Goal: Information Seeking & Learning: Check status

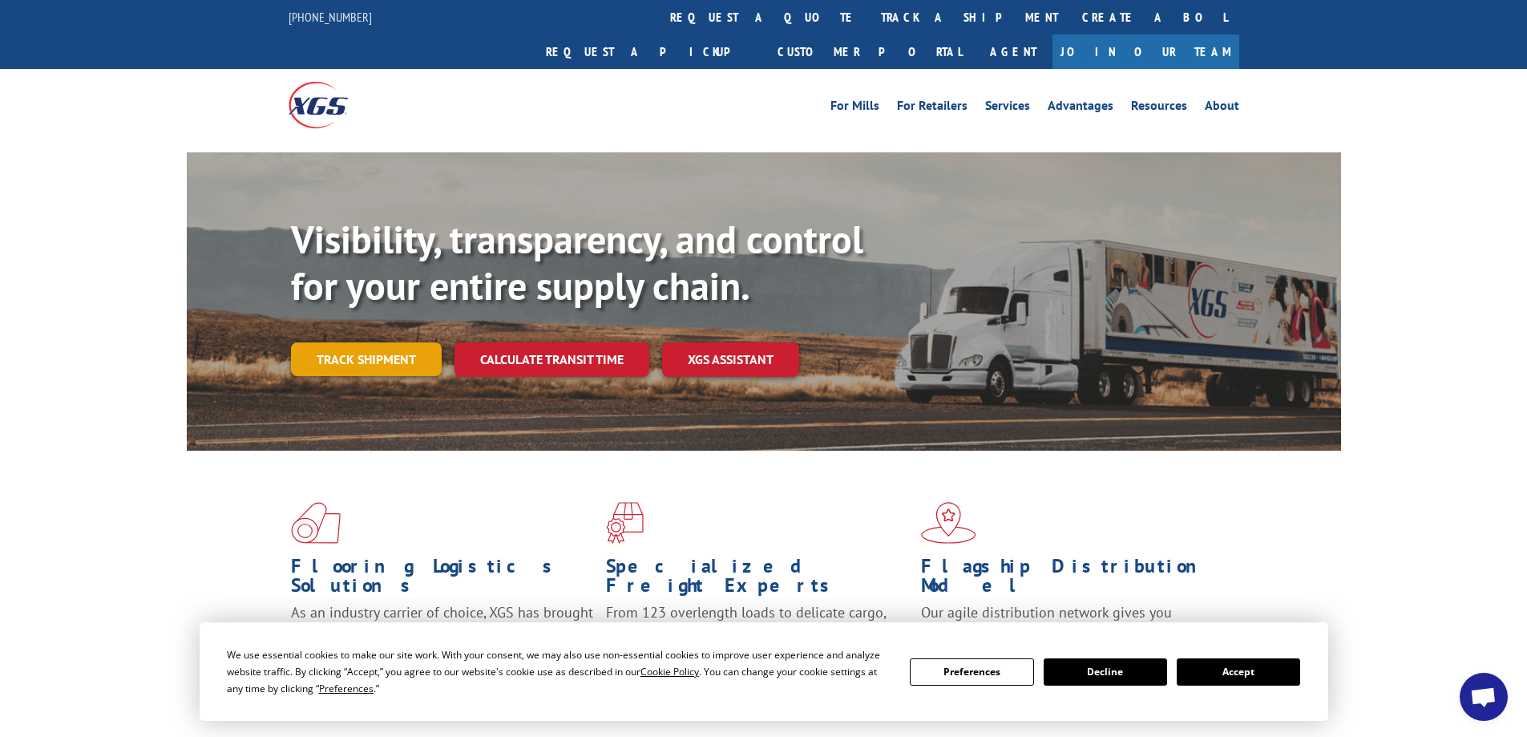
click at [358, 342] on link "Track shipment" at bounding box center [366, 359] width 151 height 34
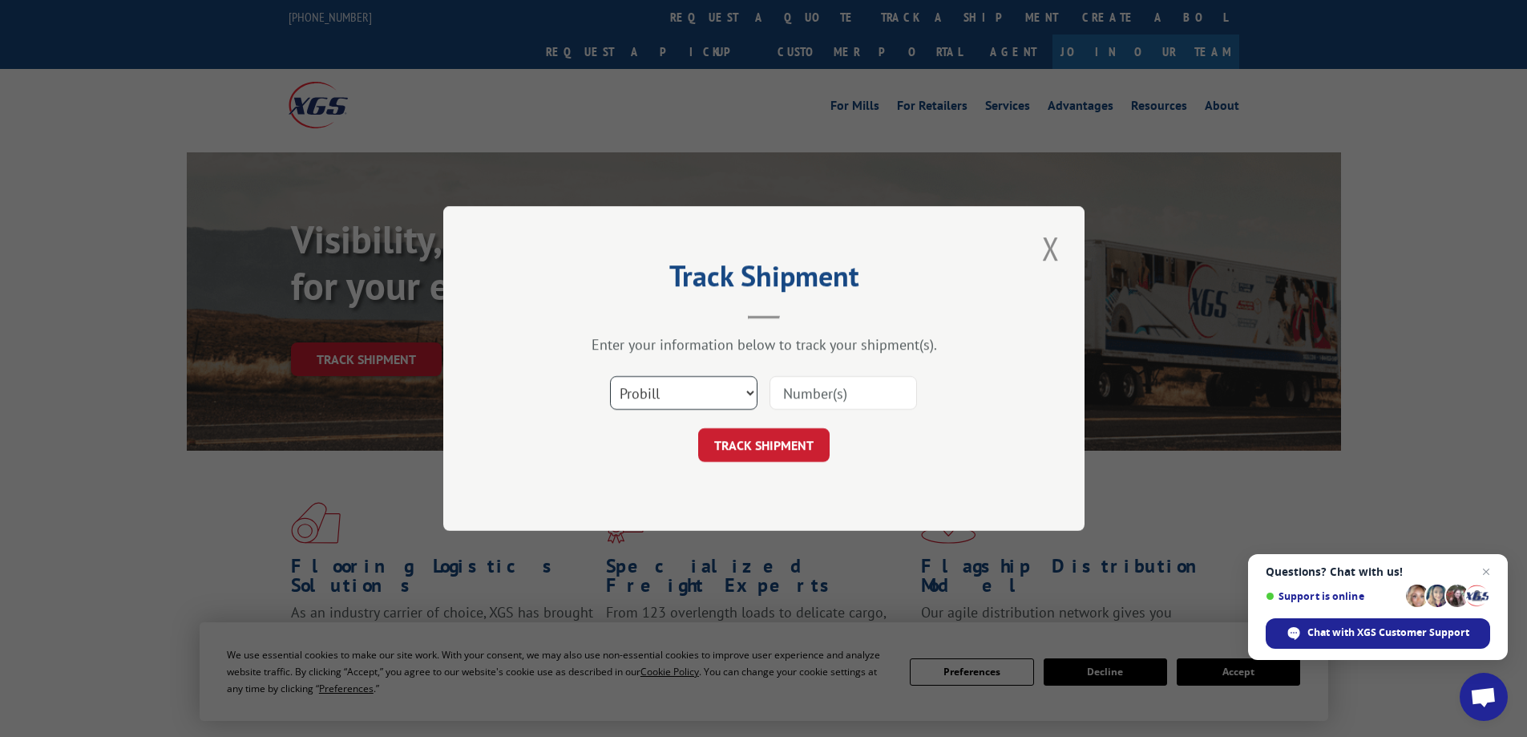
click at [689, 397] on select "Select category... Probill BOL PO" at bounding box center [683, 393] width 147 height 34
select select "bol"
click at [610, 376] on select "Select category... Probill BOL PO" at bounding box center [683, 393] width 147 height 34
click at [806, 401] on input at bounding box center [843, 393] width 147 height 34
type input "417460"
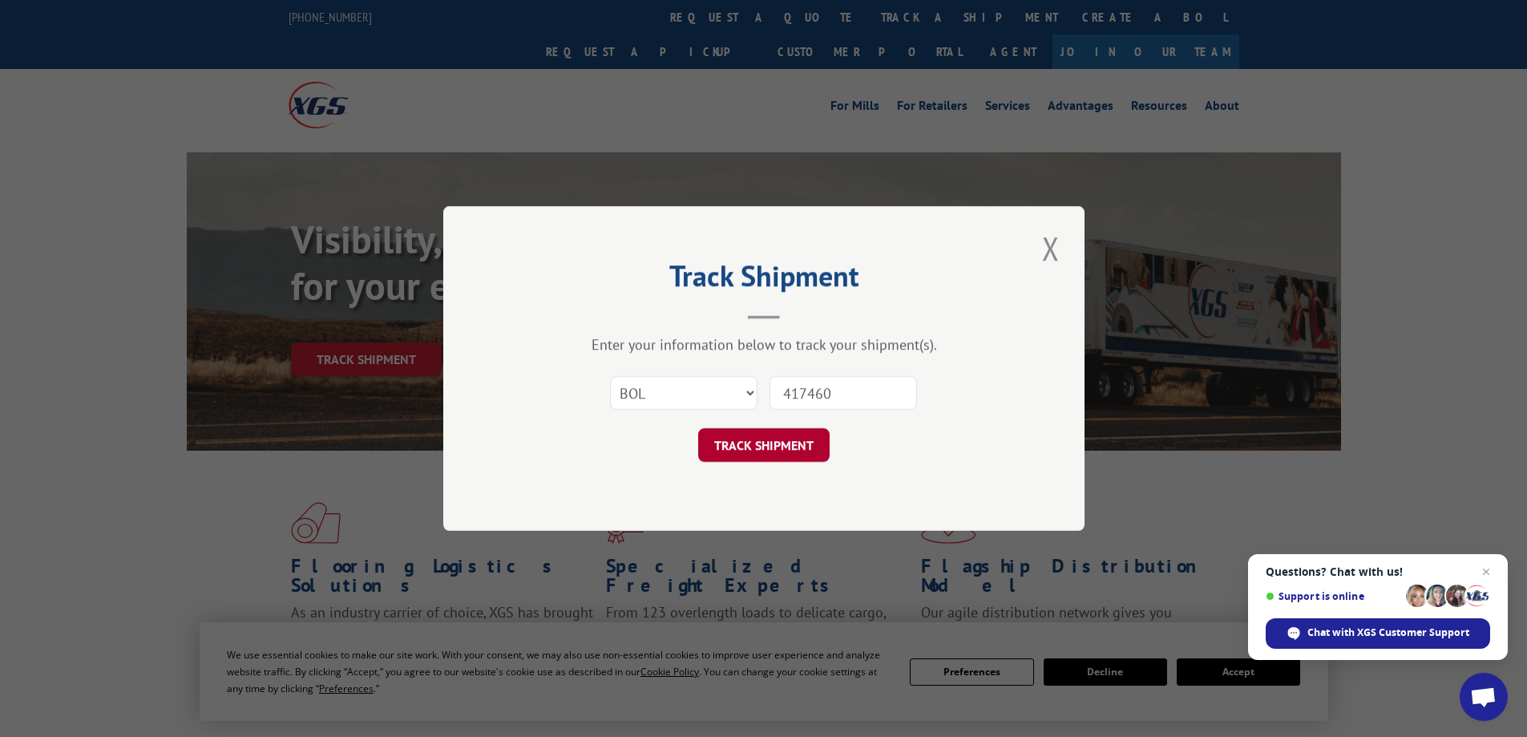
click at [755, 449] on button "TRACK SHIPMENT" at bounding box center [763, 445] width 131 height 34
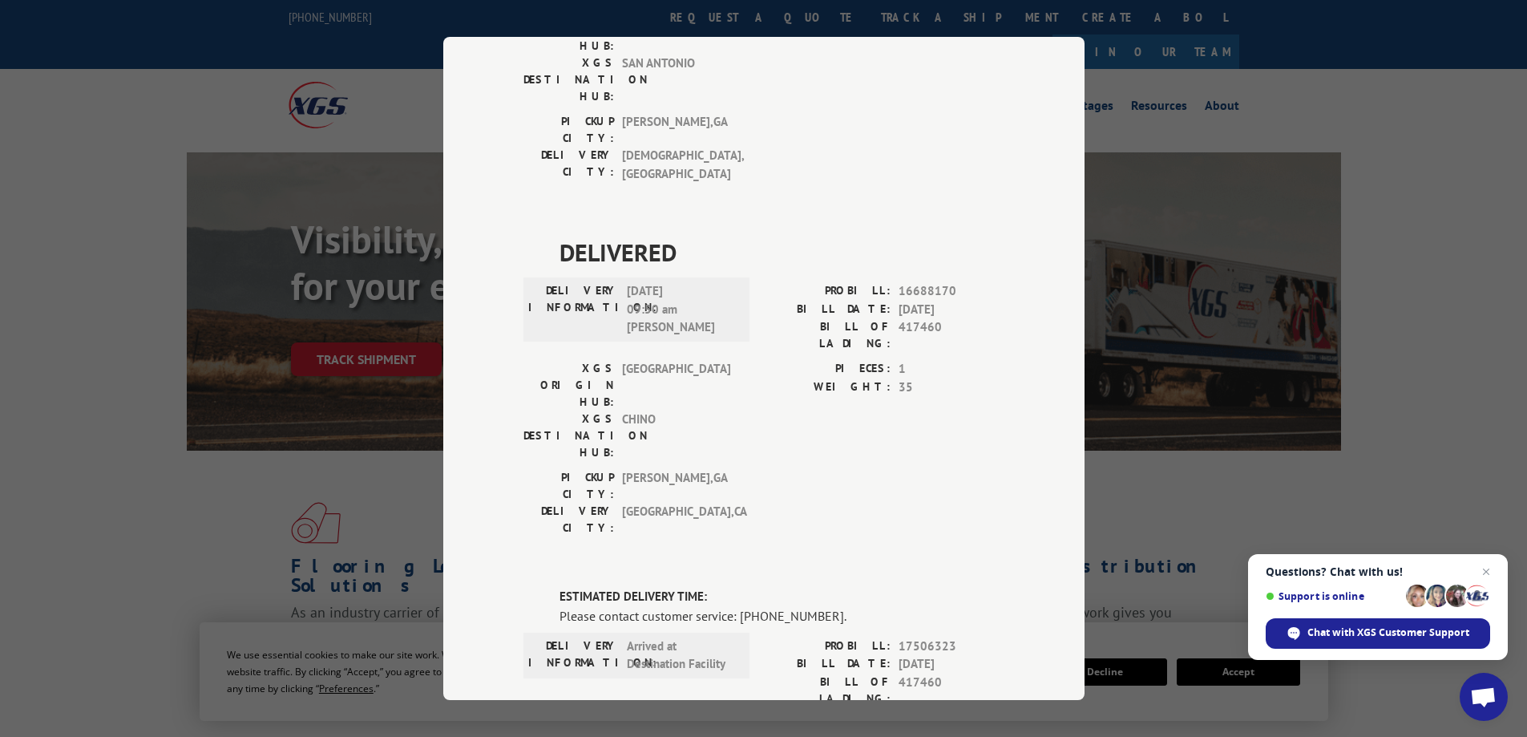
scroll to position [802, 0]
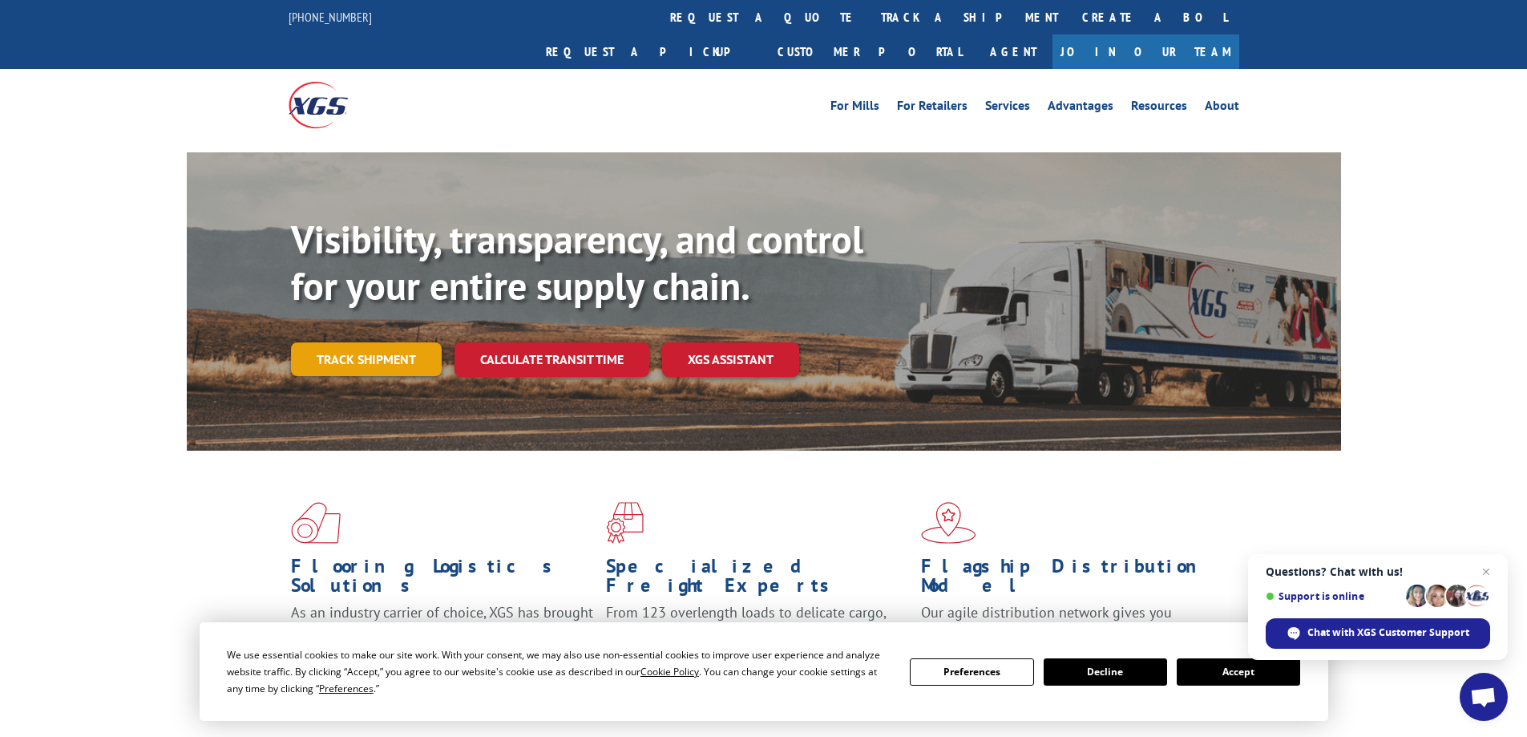
click at [360, 342] on link "Track shipment" at bounding box center [366, 359] width 151 height 34
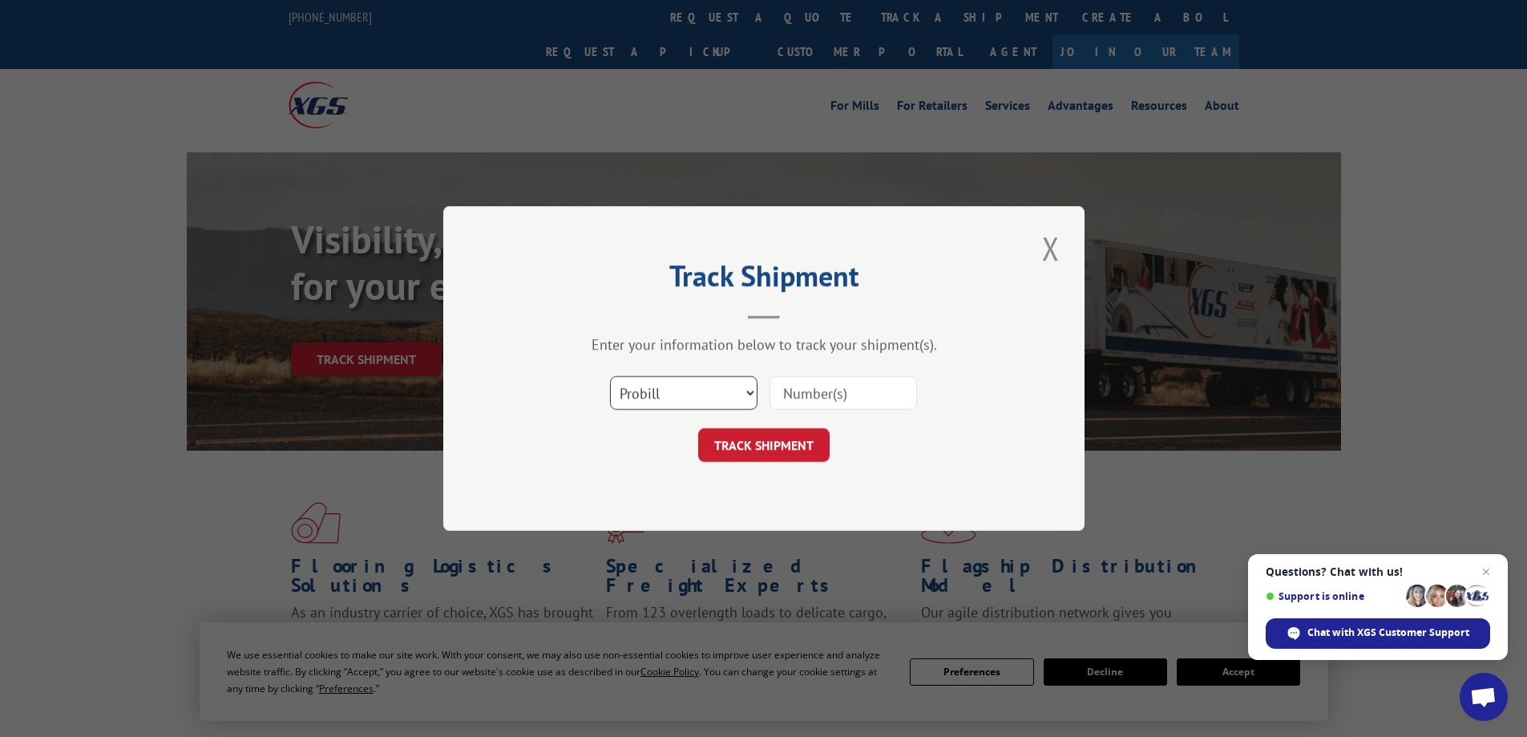
click at [713, 396] on select "Select category... Probill BOL PO" at bounding box center [683, 393] width 147 height 34
select select "bol"
click at [610, 376] on select "Select category... Probill BOL PO" at bounding box center [683, 393] width 147 height 34
click at [798, 397] on input at bounding box center [843, 393] width 147 height 34
type input "419629"
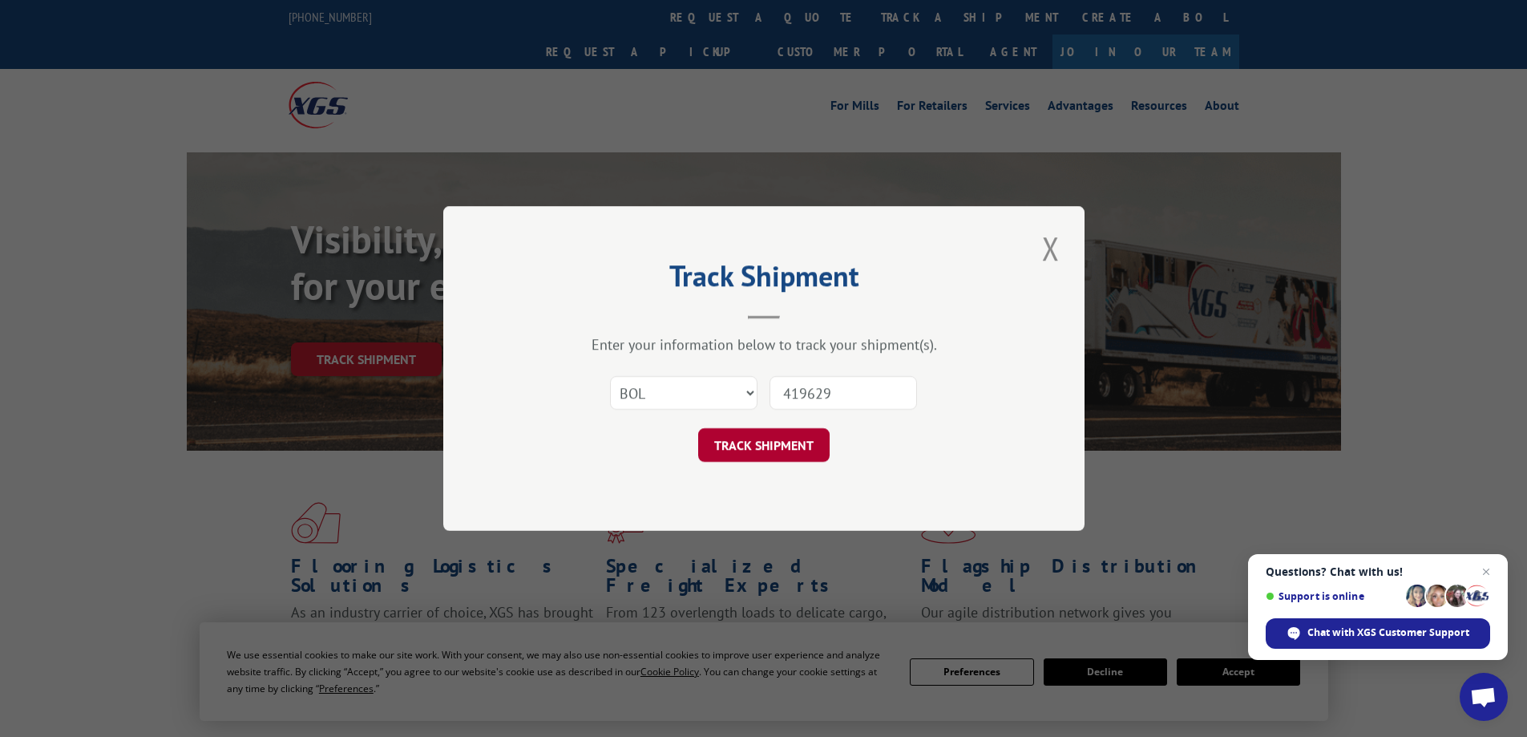
click at [737, 438] on button "TRACK SHIPMENT" at bounding box center [763, 445] width 131 height 34
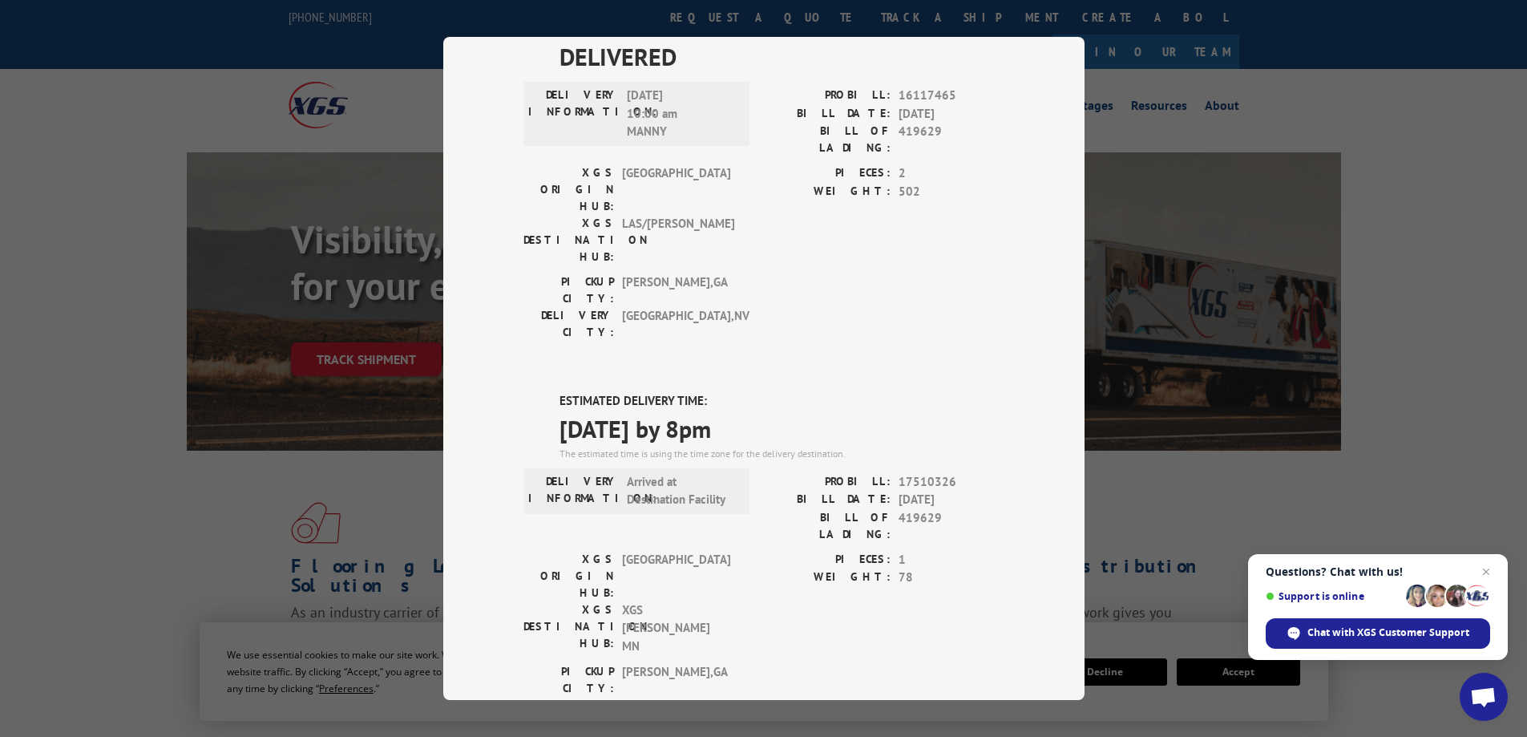
scroll to position [578, 0]
